Goal: Information Seeking & Learning: Learn about a topic

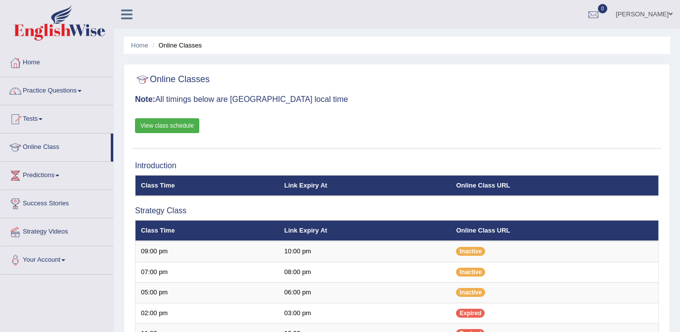
scroll to position [179, 0]
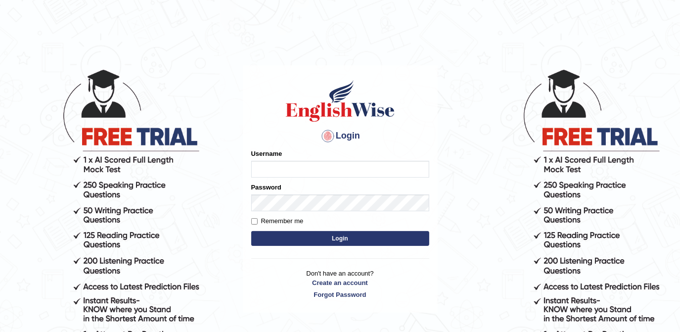
type input "melodymiki"
click at [326, 235] on button "Login" at bounding box center [340, 238] width 178 height 15
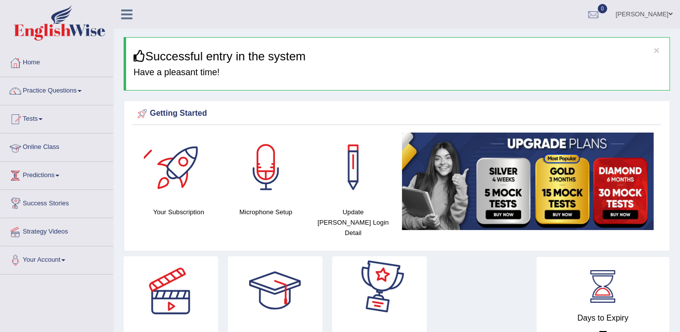
click at [57, 151] on link "Online Class" at bounding box center [56, 146] width 113 height 25
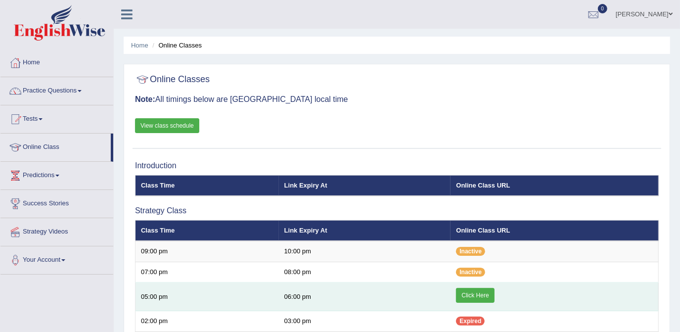
click at [476, 293] on link "Click Here" at bounding box center [475, 295] width 38 height 15
